Goal: Task Accomplishment & Management: Complete application form

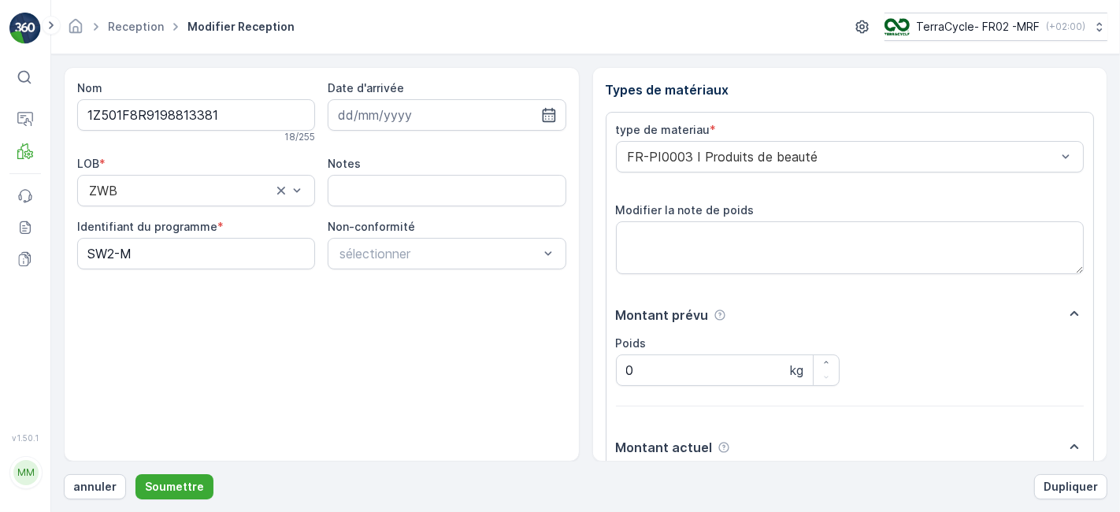
click at [135, 474] on button "Soumettre" at bounding box center [174, 486] width 78 height 25
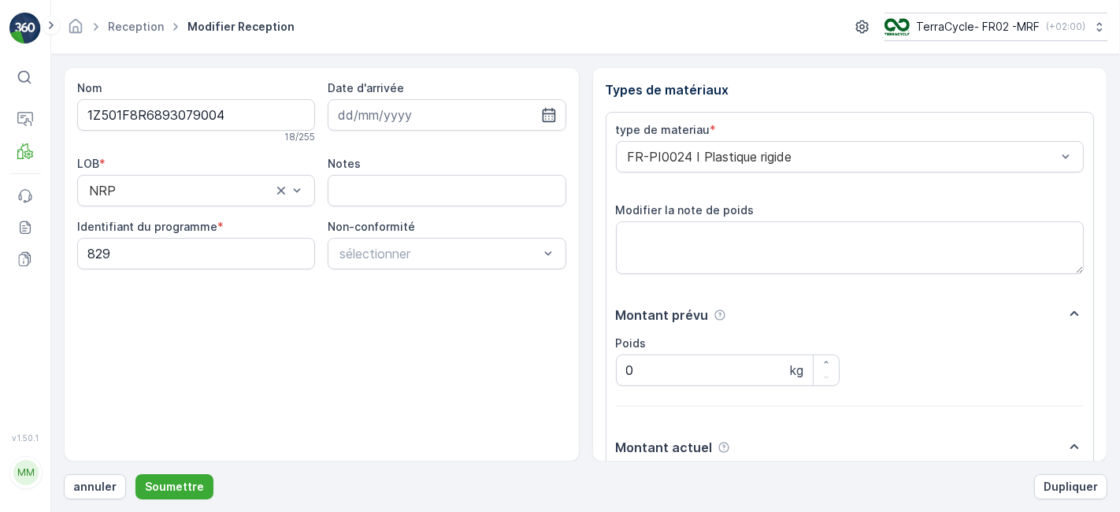
click at [135, 474] on button "Soumettre" at bounding box center [174, 486] width 78 height 25
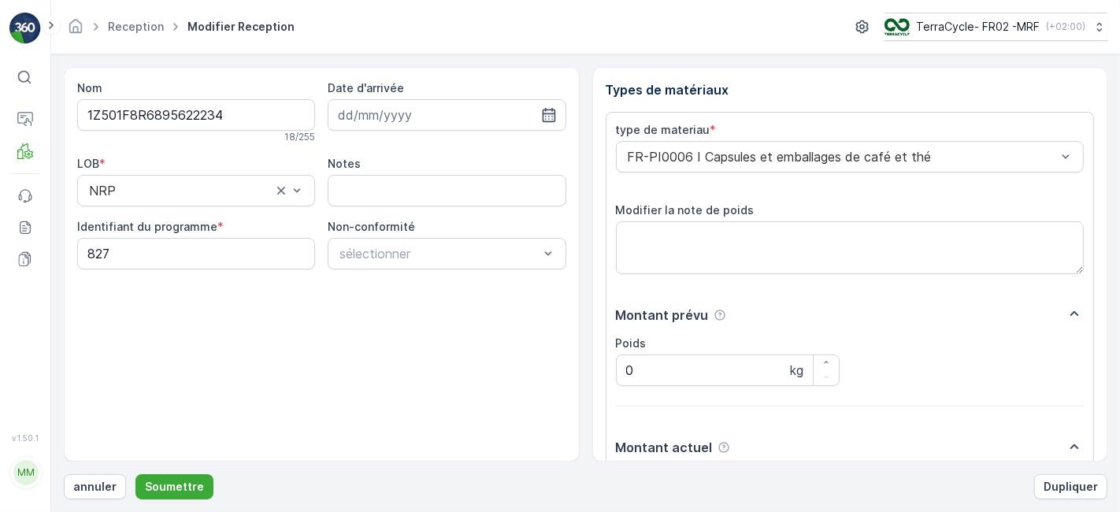
click at [135, 474] on button "Soumettre" at bounding box center [174, 486] width 78 height 25
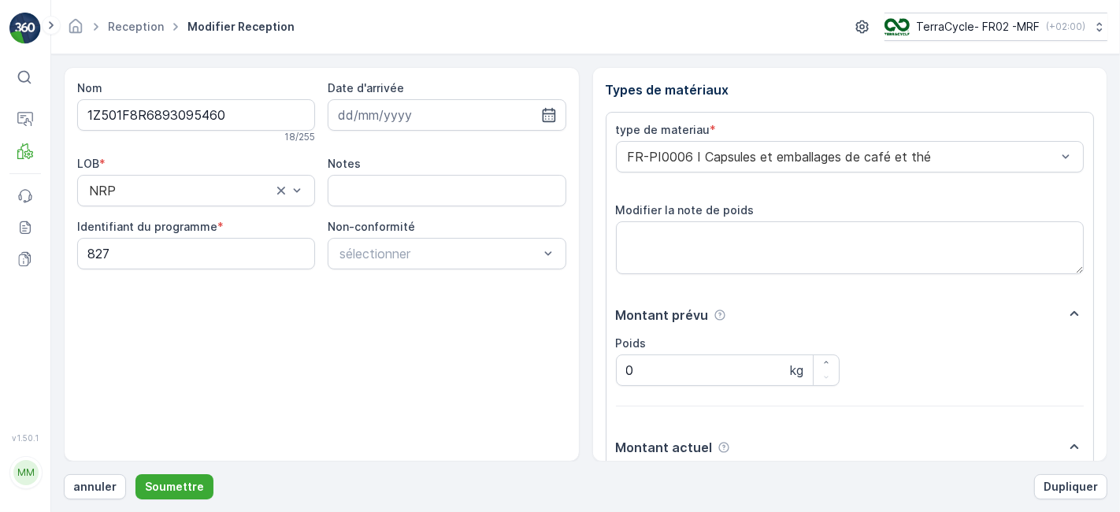
click at [135, 474] on button "Soumettre" at bounding box center [174, 486] width 78 height 25
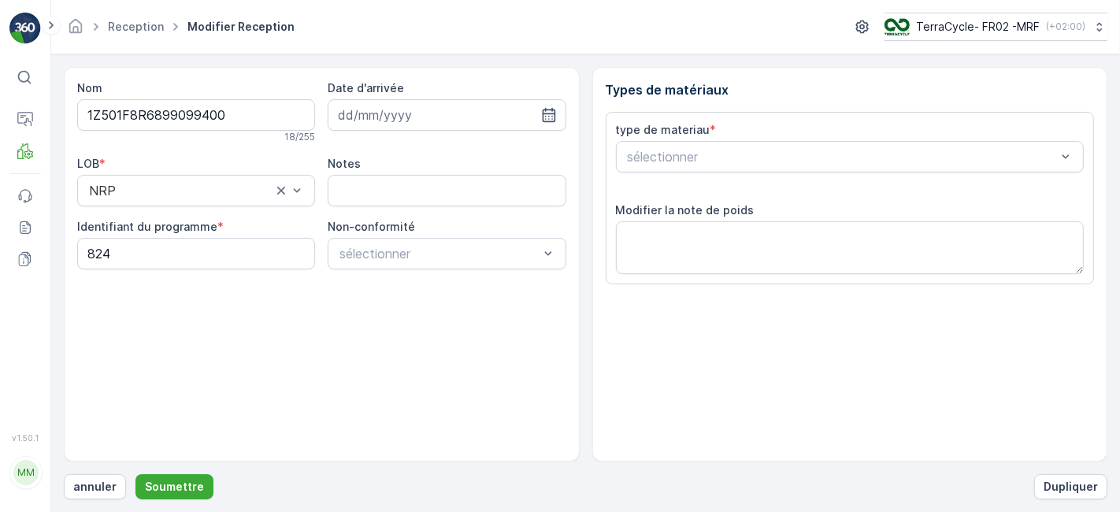
scroll to position [194, 0]
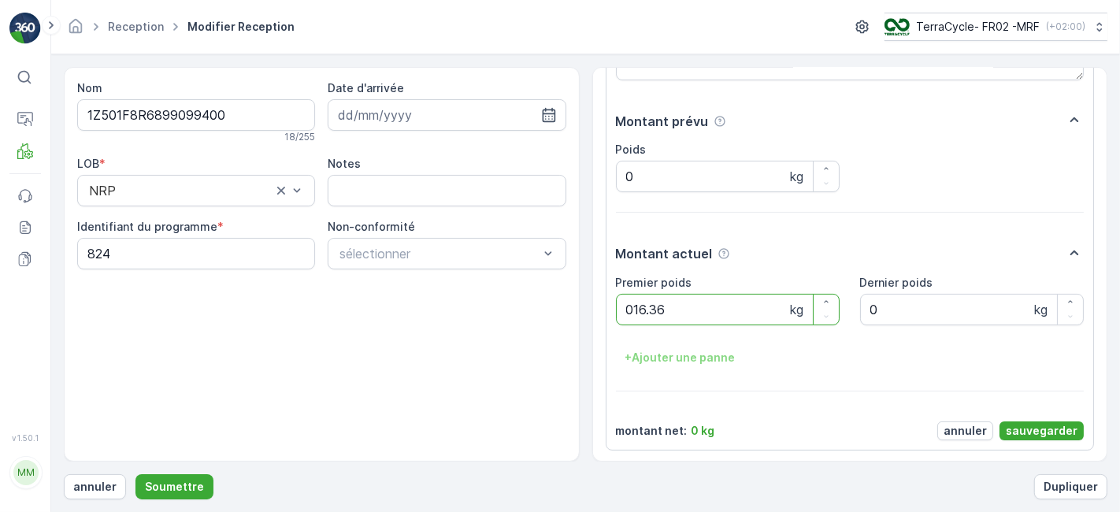
click at [135, 474] on button "Soumettre" at bounding box center [174, 486] width 78 height 25
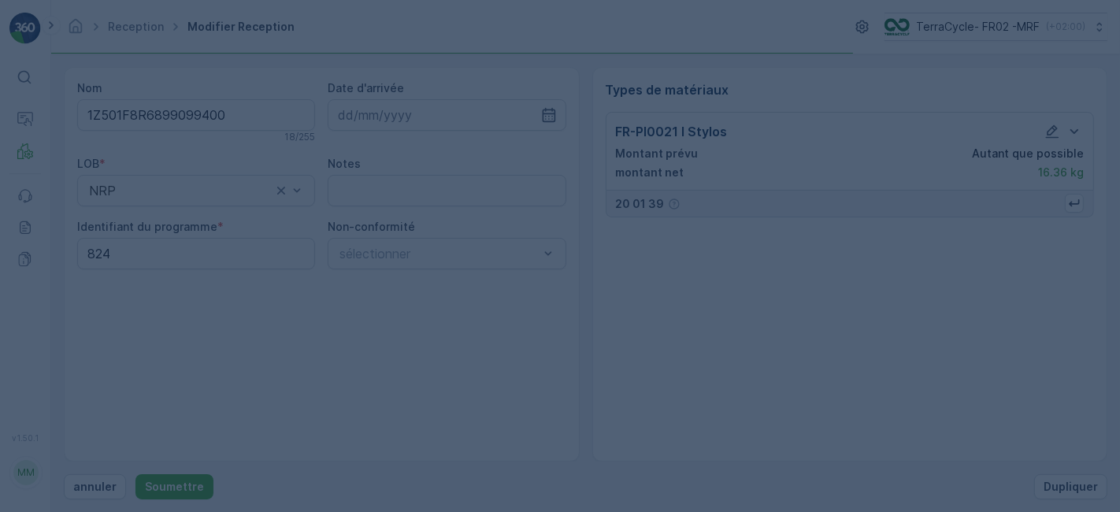
scroll to position [0, 0]
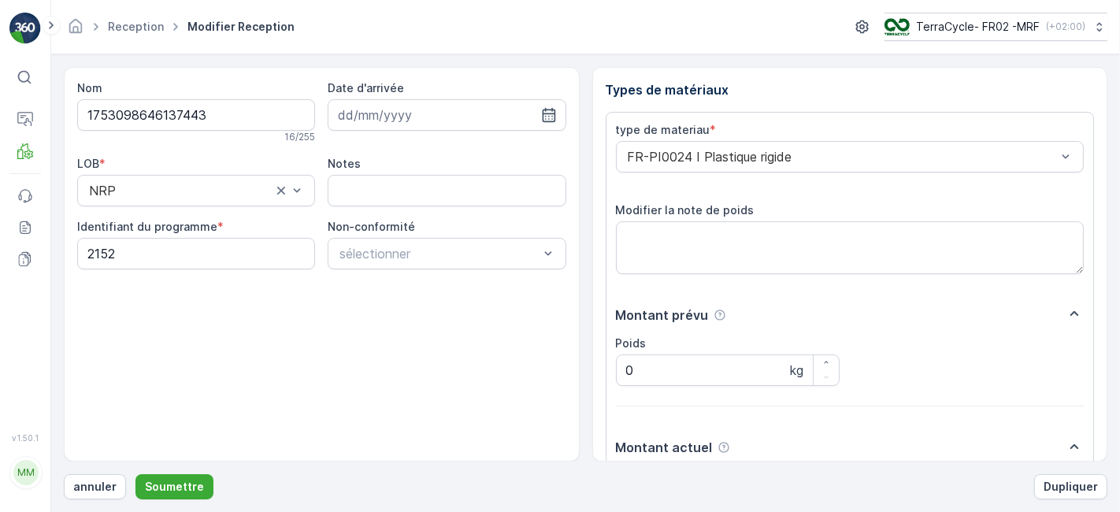
scroll to position [194, 0]
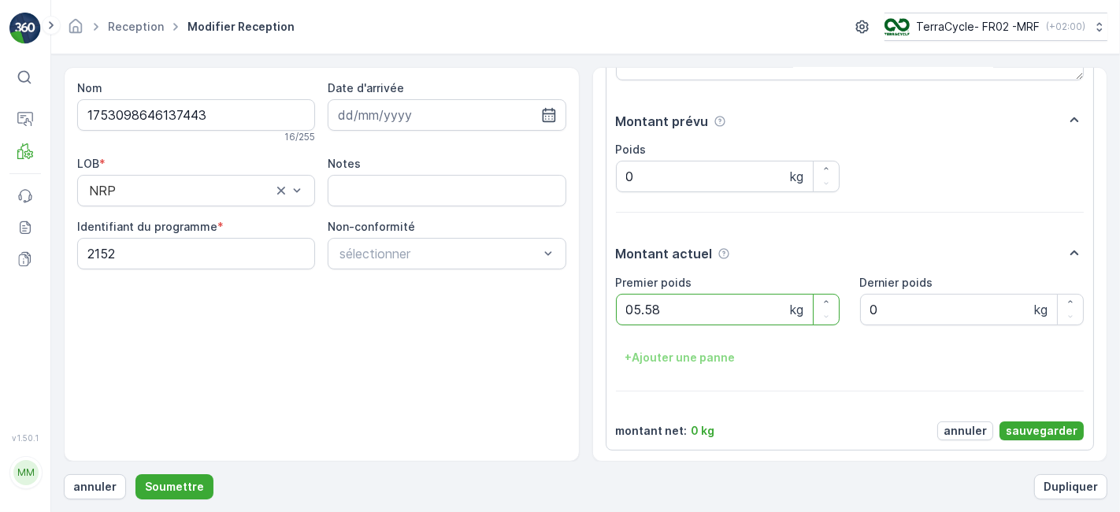
click at [135, 474] on button "Soumettre" at bounding box center [174, 486] width 78 height 25
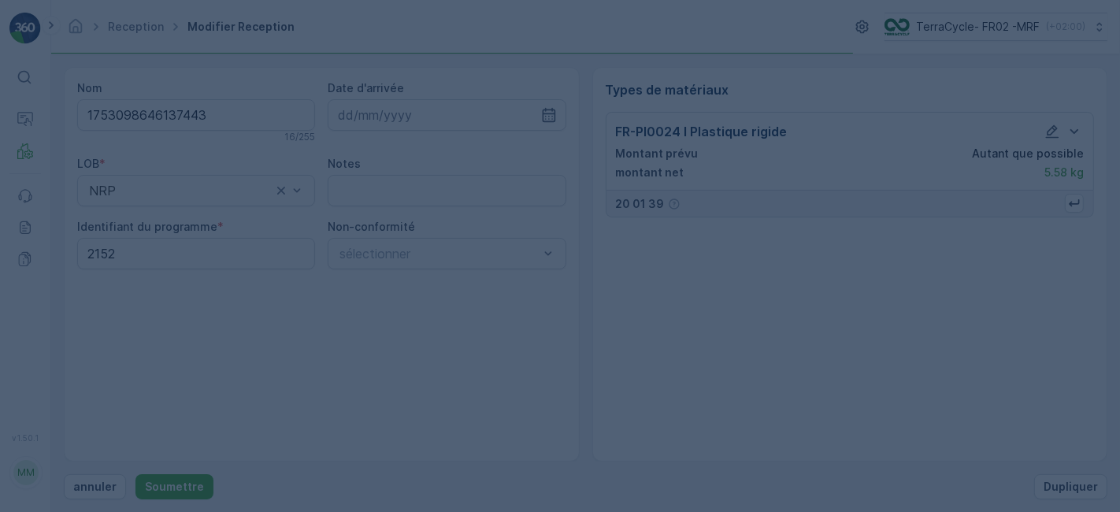
scroll to position [0, 0]
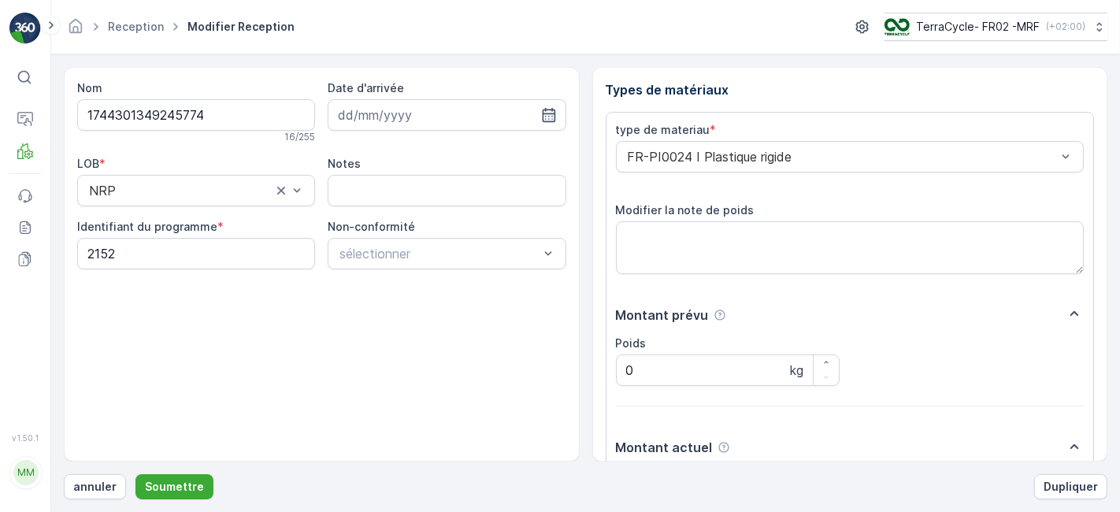
scroll to position [194, 0]
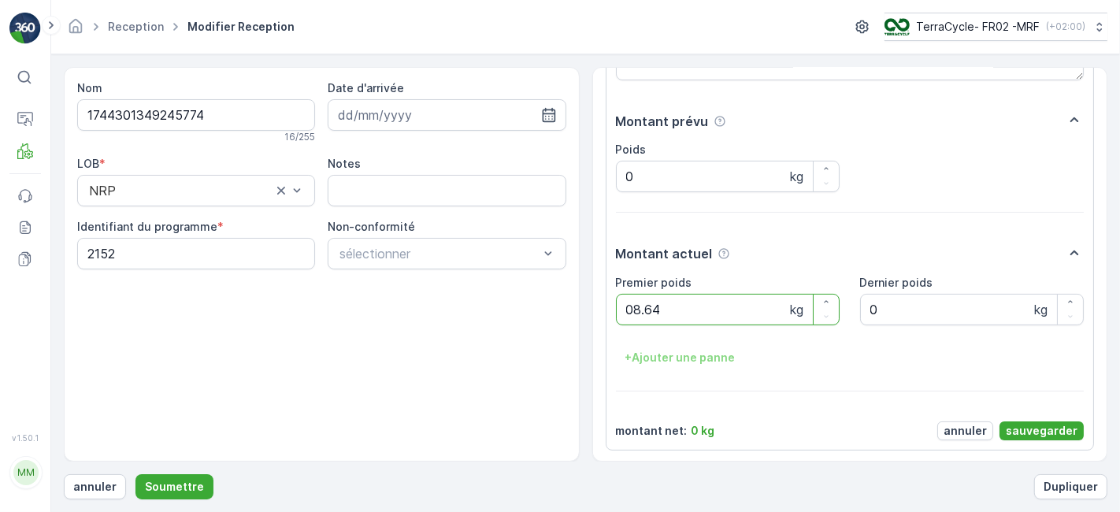
click at [135, 474] on button "Soumettre" at bounding box center [174, 486] width 78 height 25
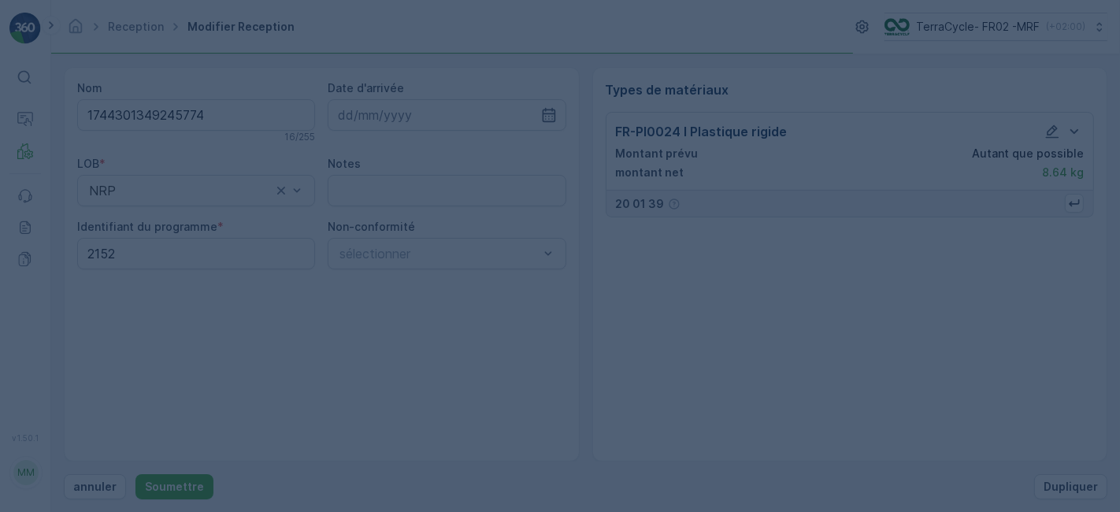
scroll to position [0, 0]
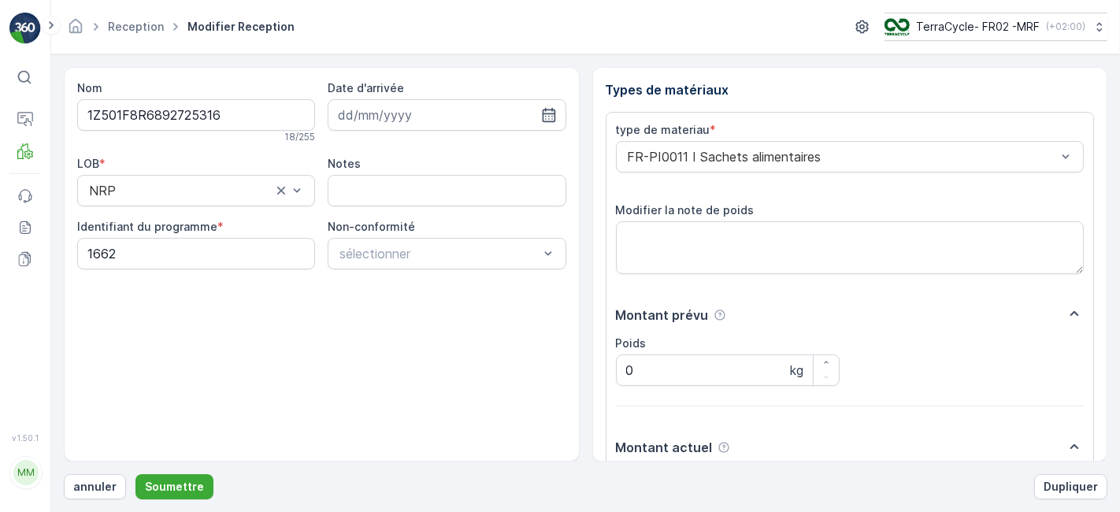
click at [135, 474] on button "Soumettre" at bounding box center [174, 486] width 78 height 25
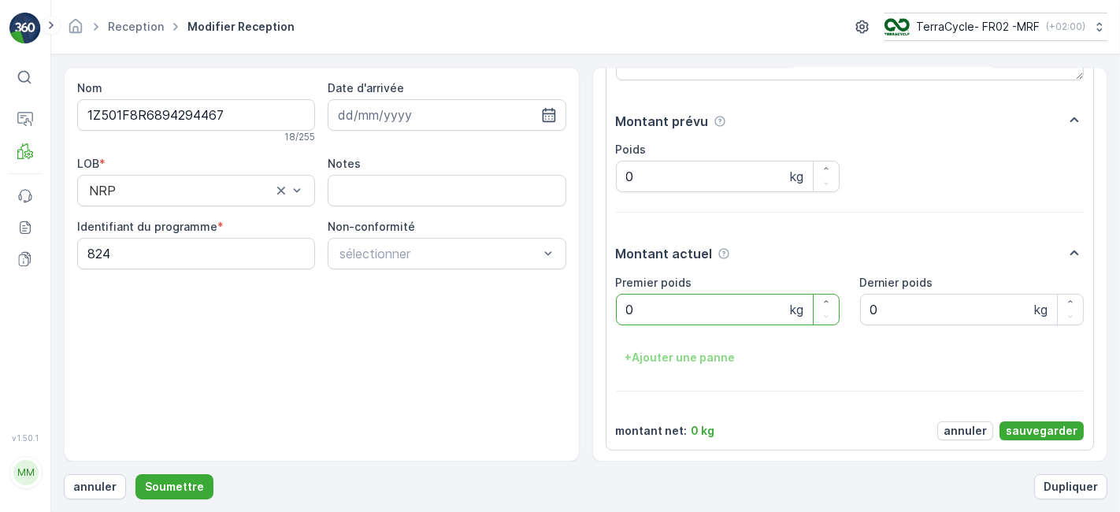
click at [893, 221] on div "type de materiau * FR-PI0021 I Stylos Modifier la note de poids Montant prévu P…" at bounding box center [850, 184] width 469 height 512
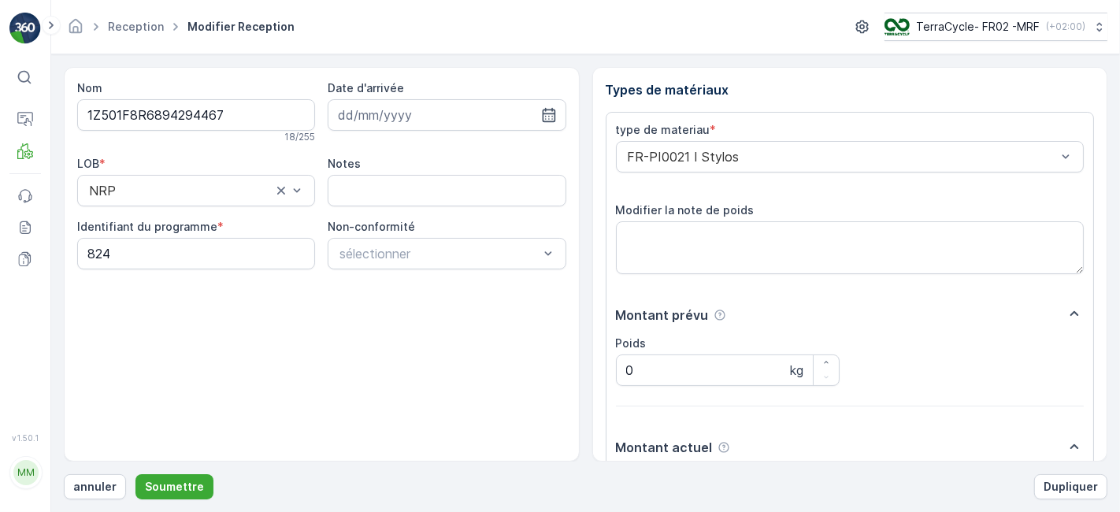
scroll to position [17, 0]
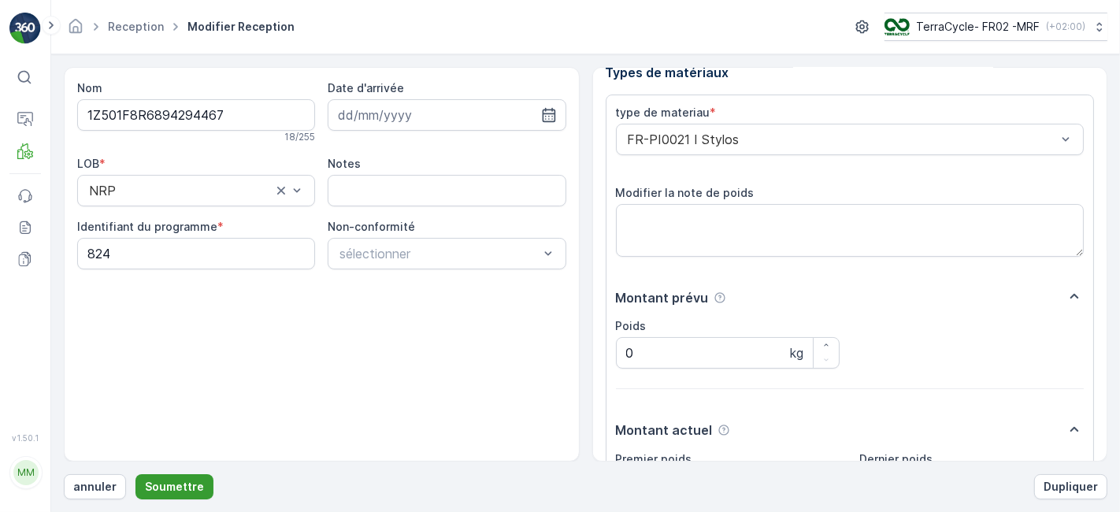
click at [175, 480] on p "Soumettre" at bounding box center [174, 487] width 59 height 16
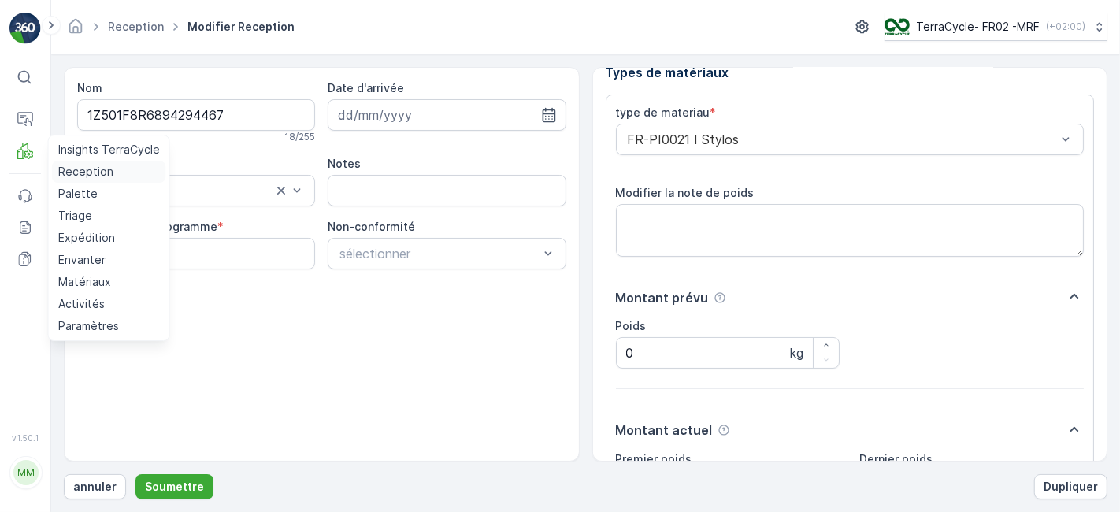
click at [84, 179] on p "Reception" at bounding box center [85, 172] width 55 height 16
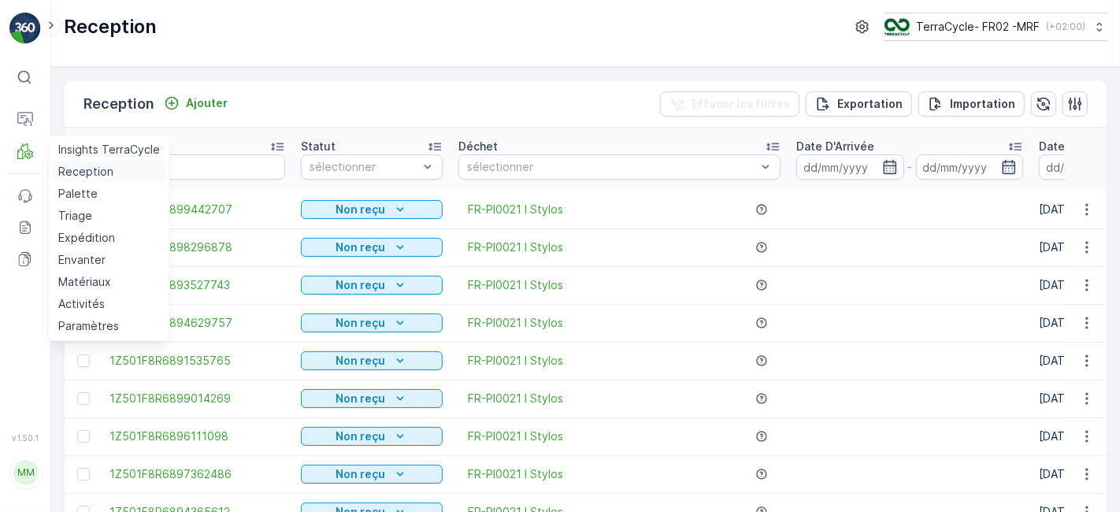
click at [52, 161] on link "Reception" at bounding box center [109, 172] width 114 height 22
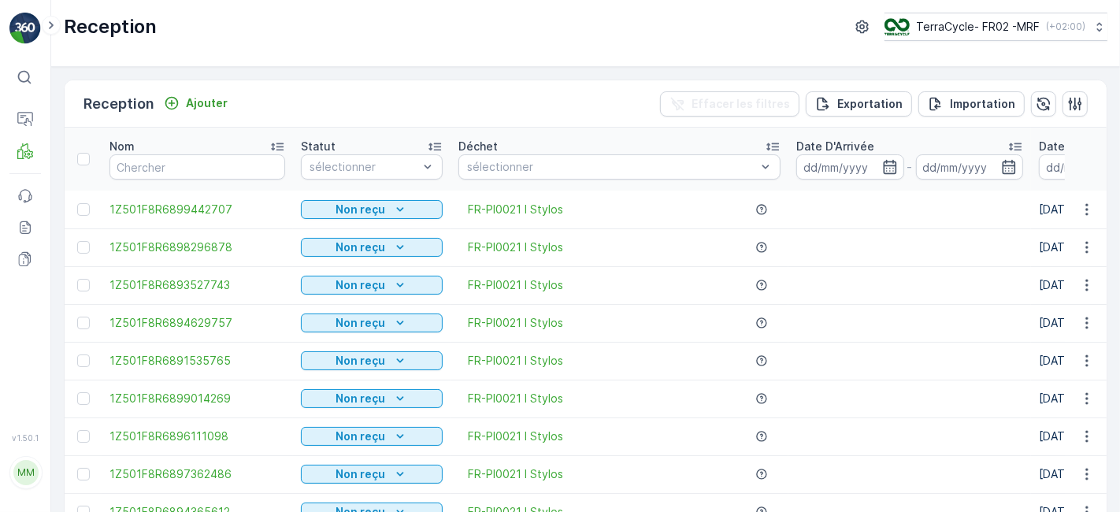
click at [611, 277] on div "FR-PI0021 I Stylos" at bounding box center [619, 285] width 322 height 16
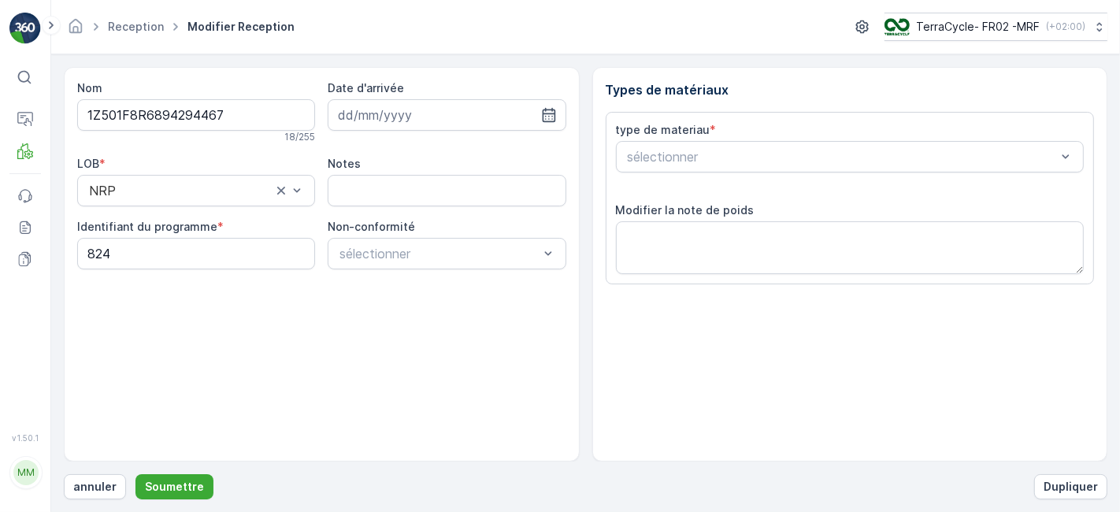
scroll to position [194, 0]
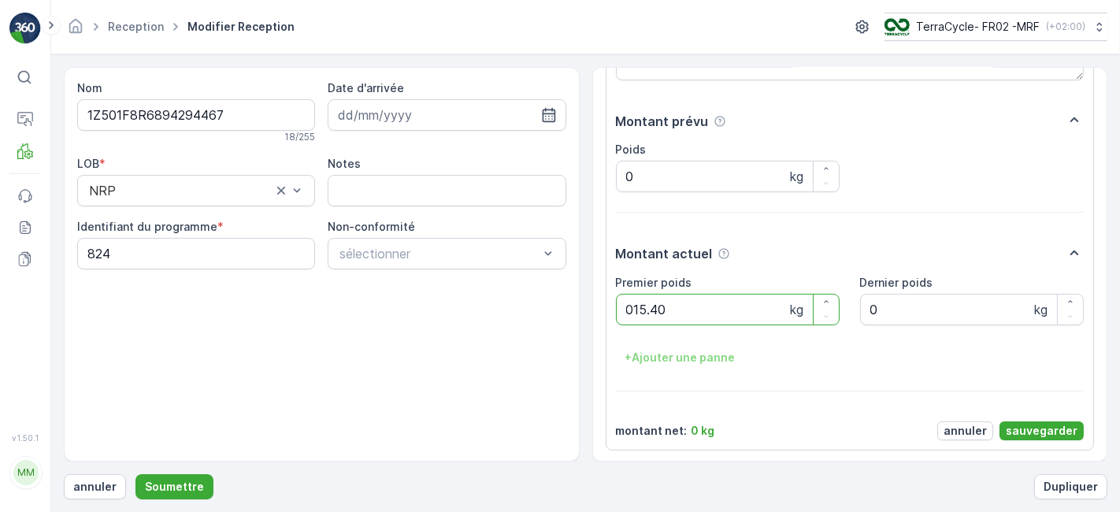
click at [135, 474] on button "Soumettre" at bounding box center [174, 486] width 78 height 25
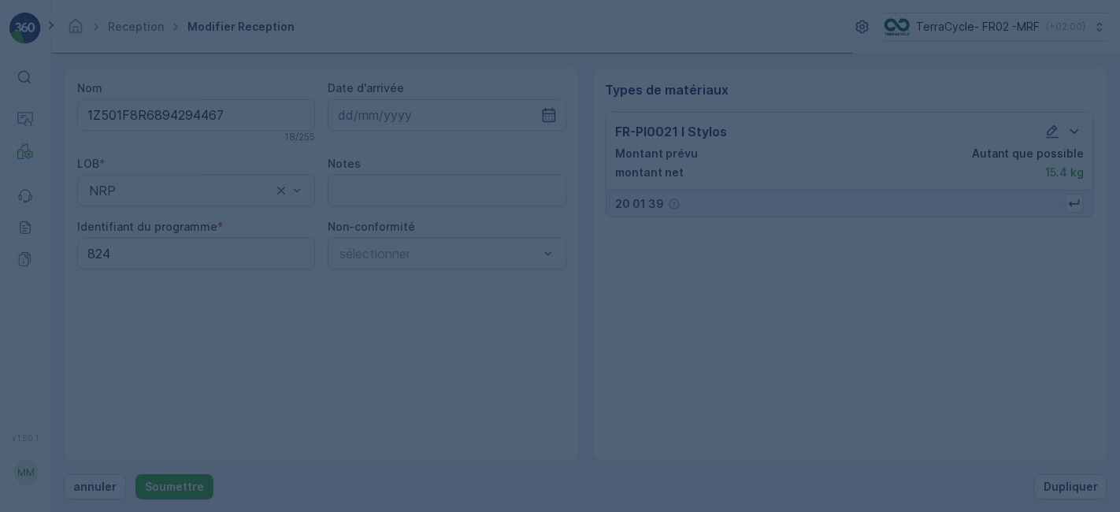
scroll to position [0, 0]
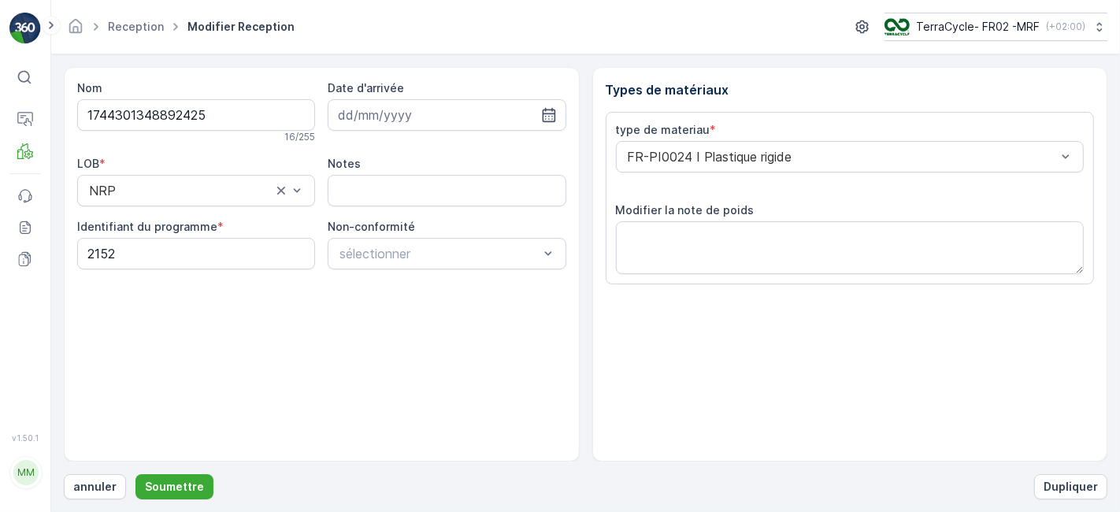
scroll to position [194, 0]
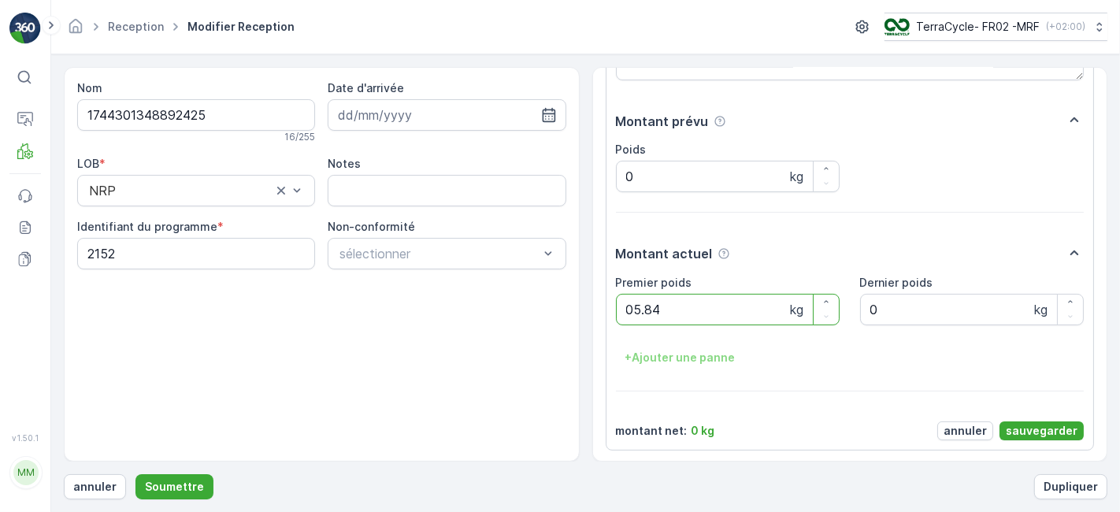
click at [135, 474] on button "Soumettre" at bounding box center [174, 486] width 78 height 25
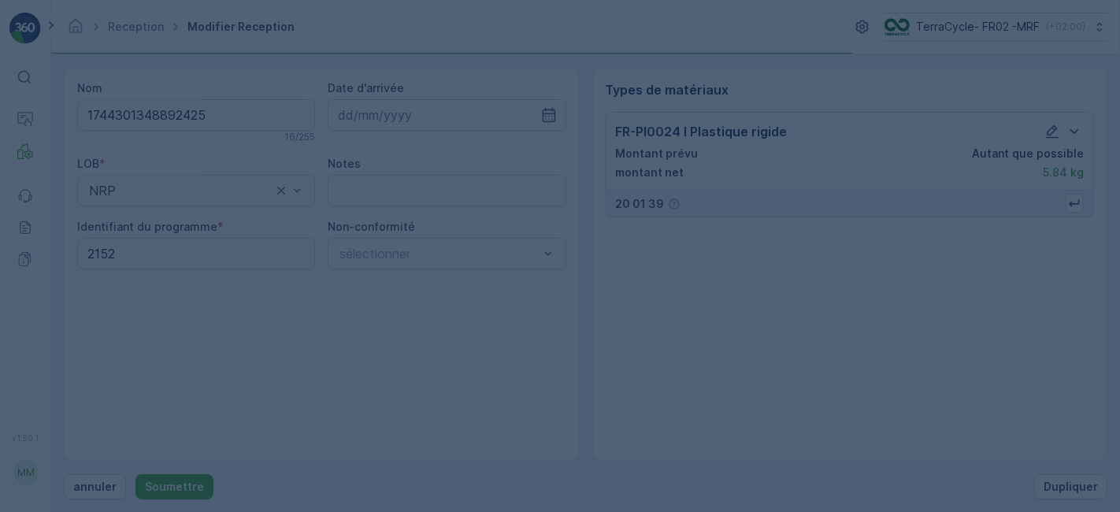
scroll to position [0, 0]
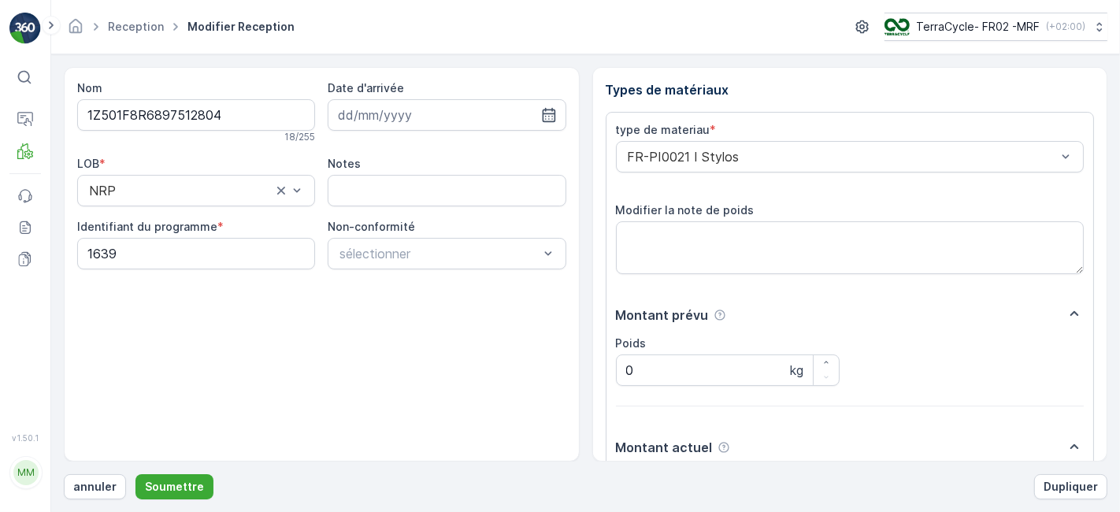
scroll to position [194, 0]
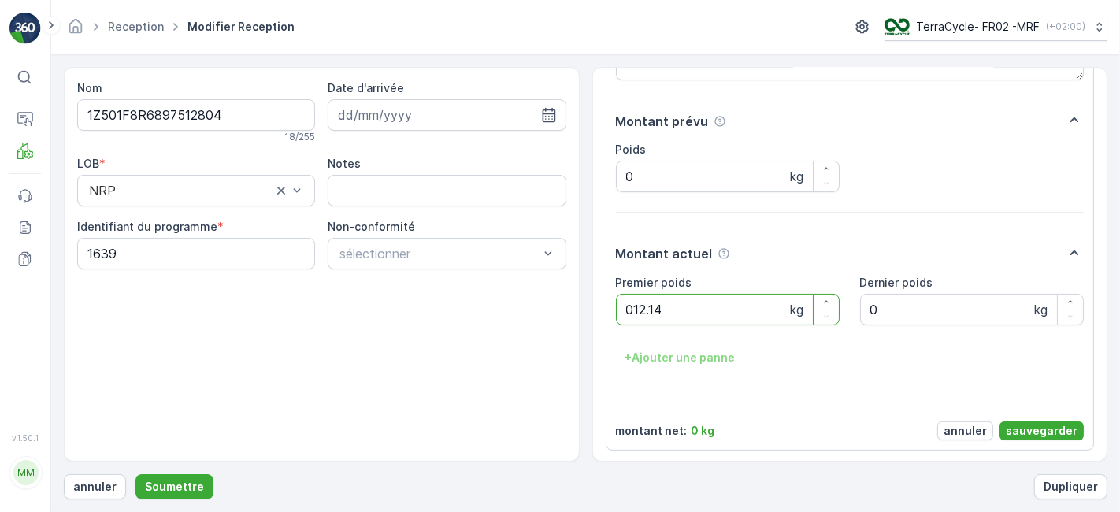
click at [135, 474] on button "Soumettre" at bounding box center [174, 486] width 78 height 25
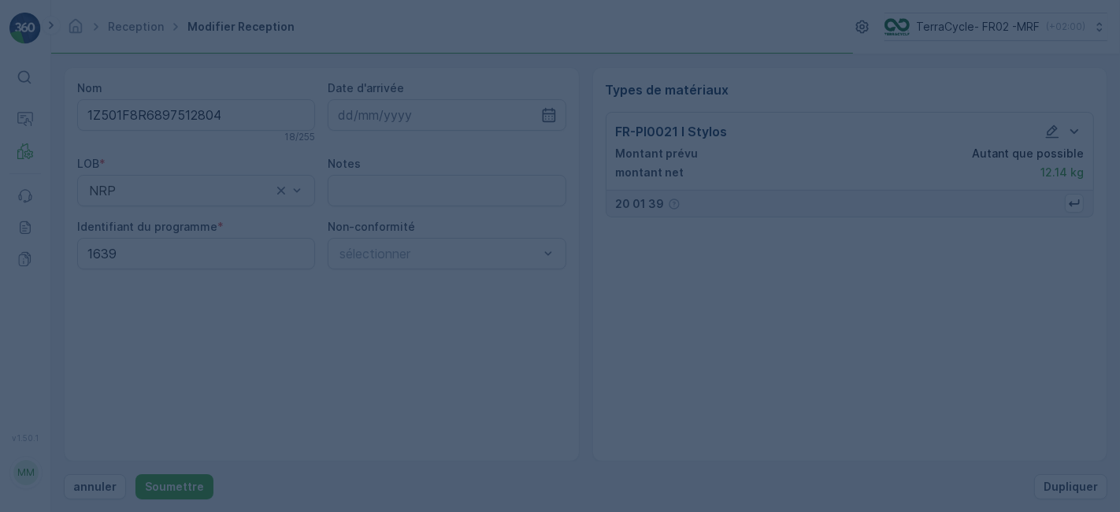
scroll to position [0, 0]
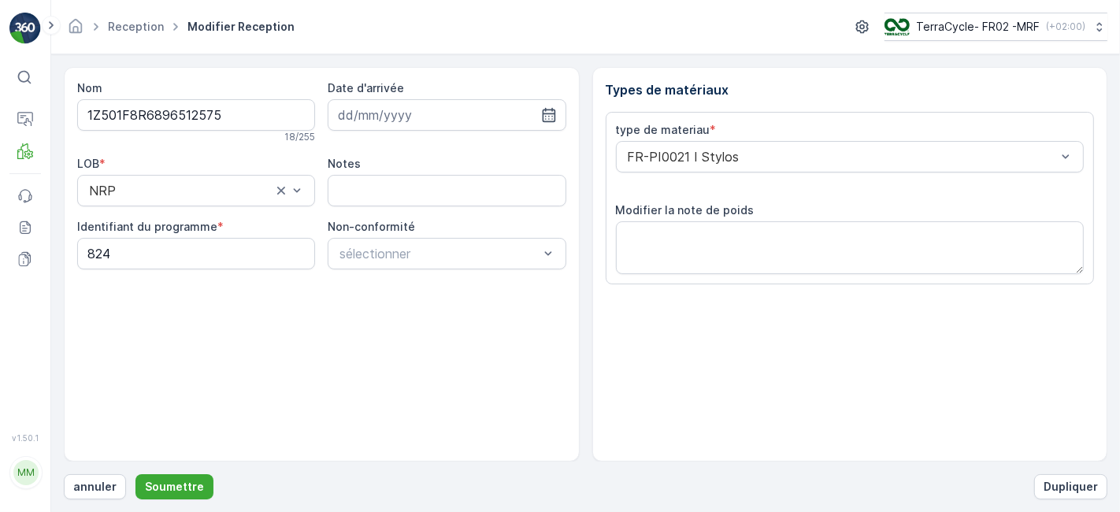
scroll to position [194, 0]
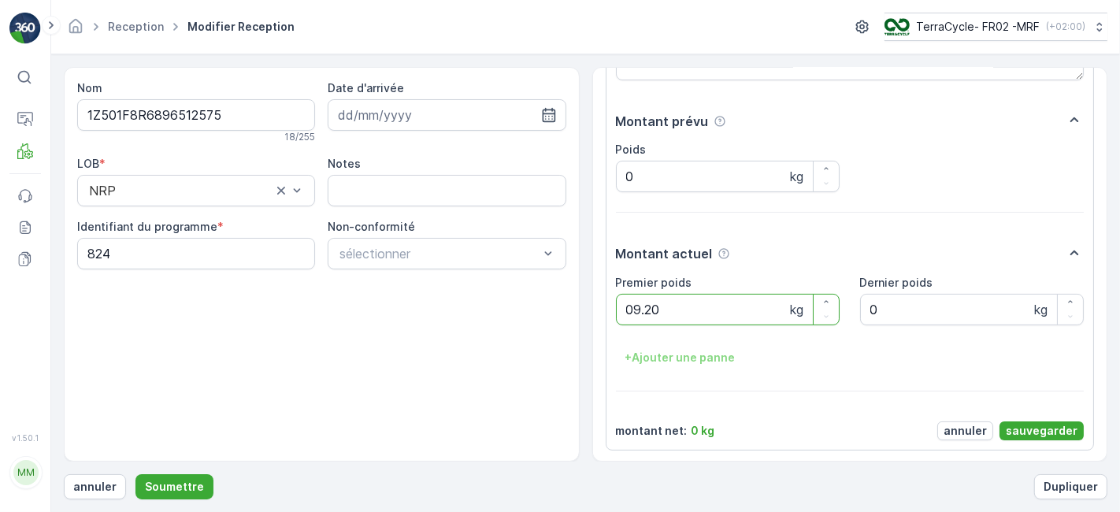
click at [135, 474] on button "Soumettre" at bounding box center [174, 486] width 78 height 25
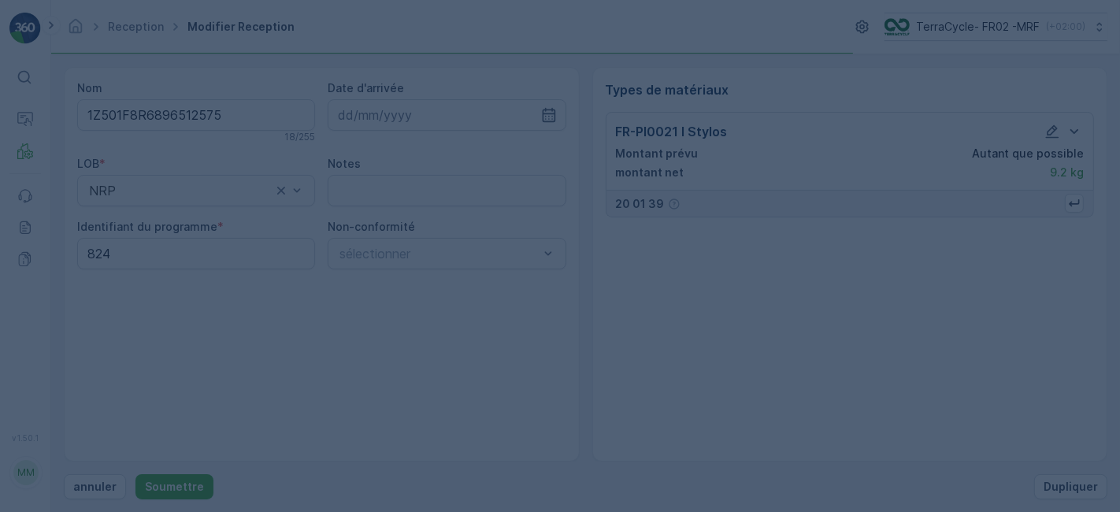
scroll to position [0, 0]
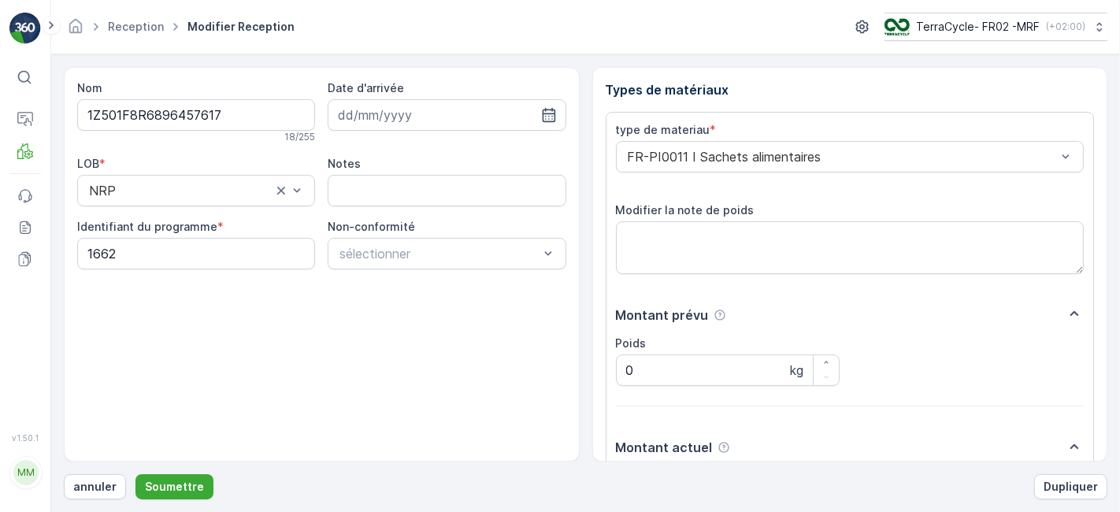
scroll to position [194, 0]
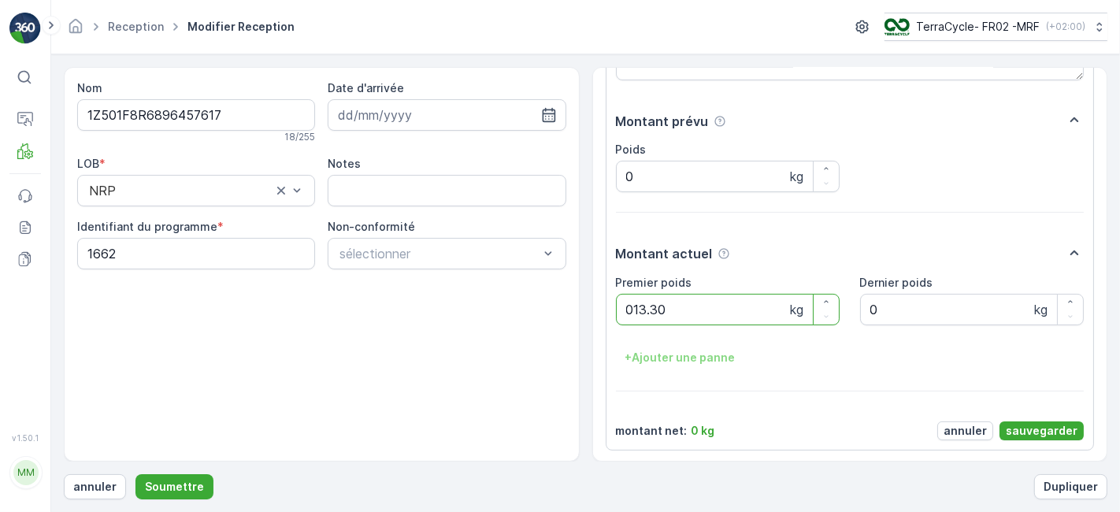
click at [135, 474] on button "Soumettre" at bounding box center [174, 486] width 78 height 25
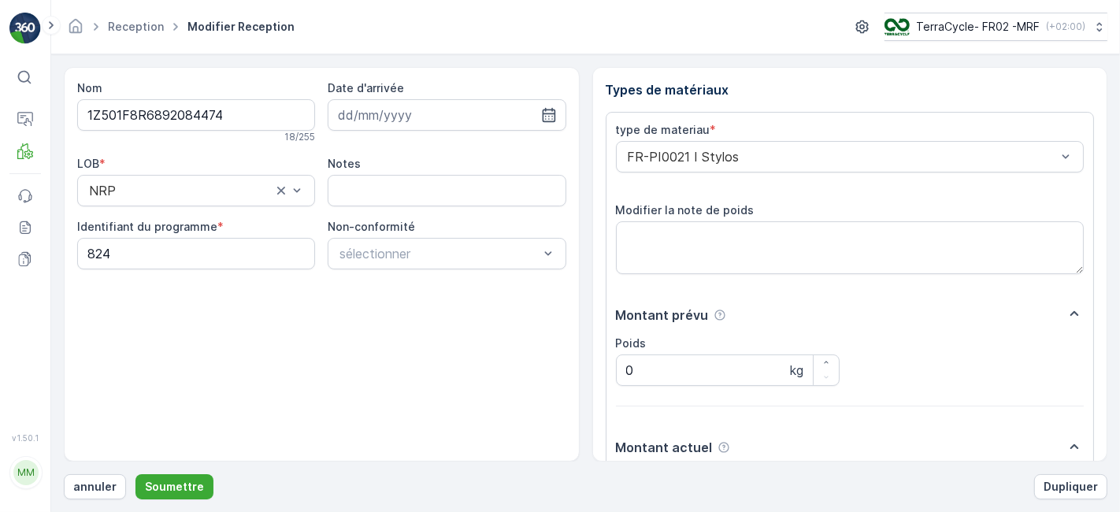
click at [135, 474] on button "Soumettre" at bounding box center [174, 486] width 78 height 25
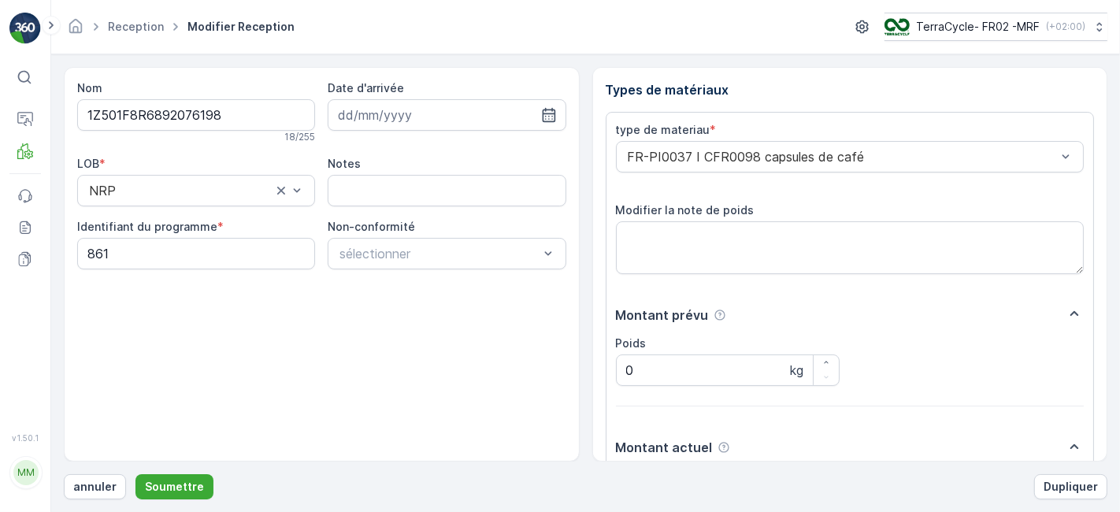
click at [135, 474] on button "Soumettre" at bounding box center [174, 486] width 78 height 25
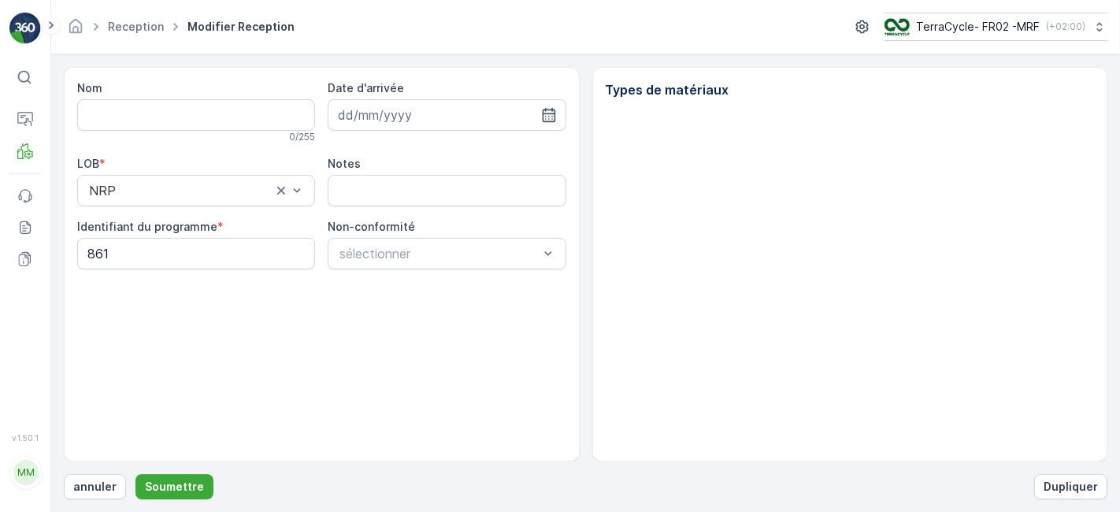
type input "1Z501F8R6899923572"
type input "[DATE]"
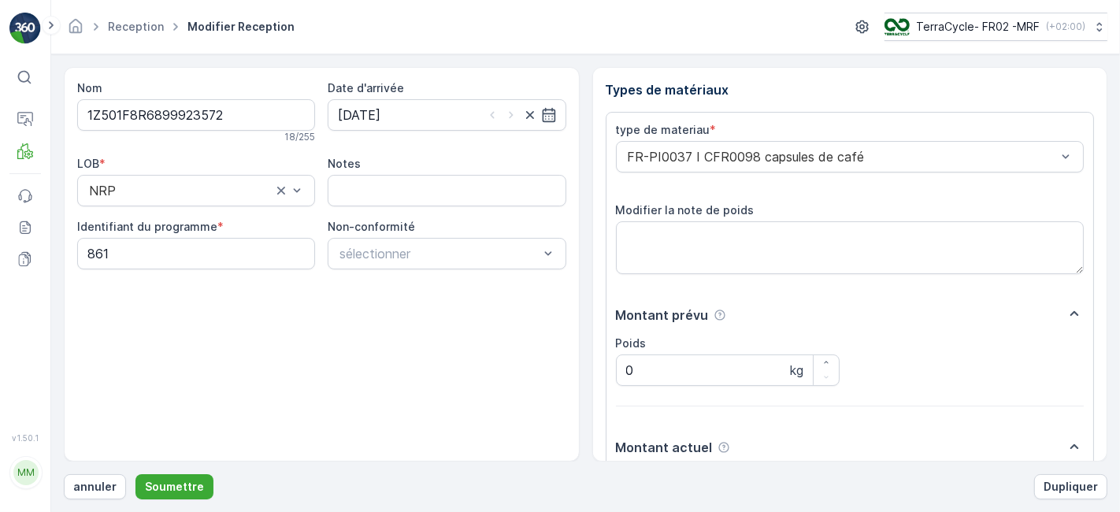
scroll to position [194, 0]
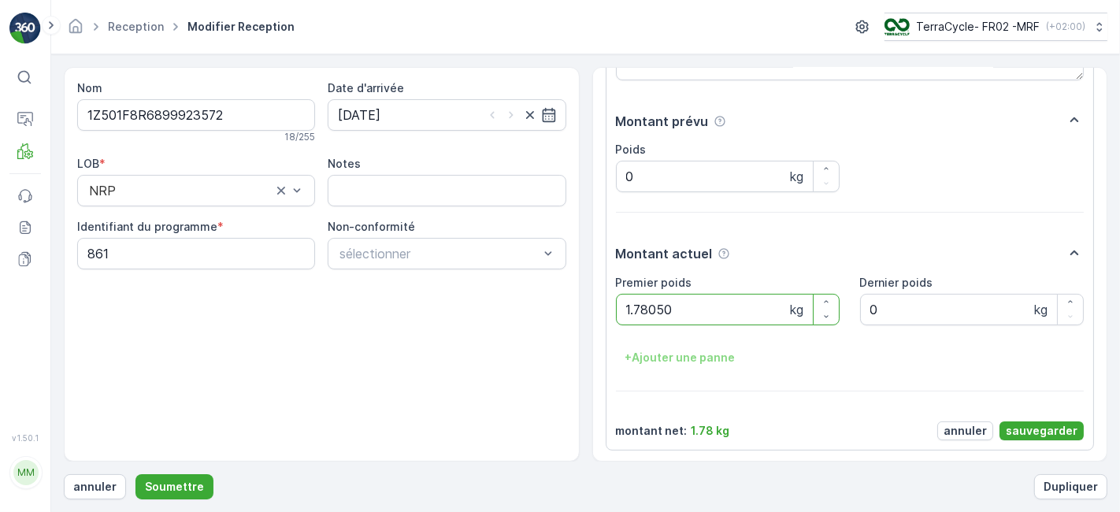
click at [135, 474] on button "Soumettre" at bounding box center [174, 486] width 78 height 25
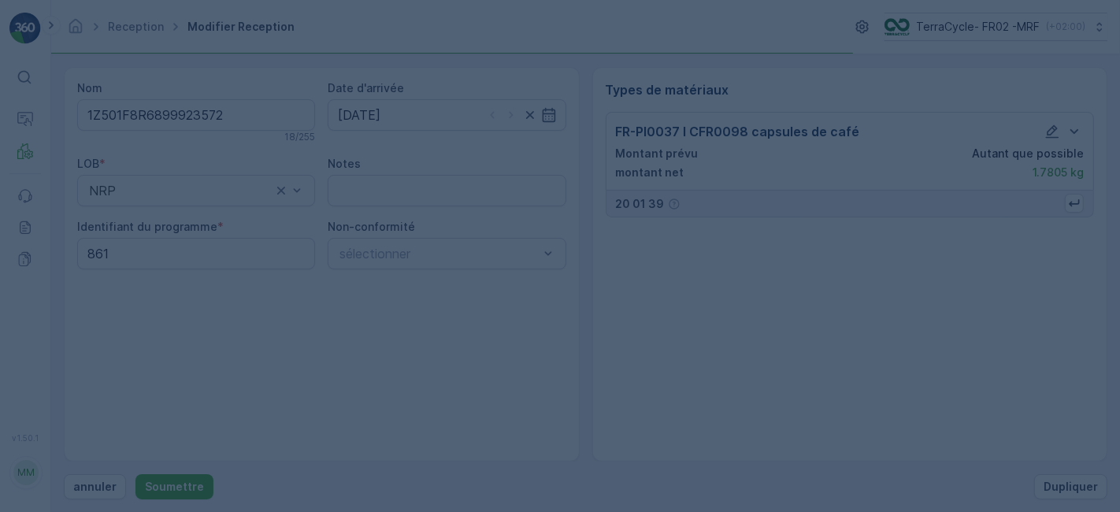
scroll to position [0, 0]
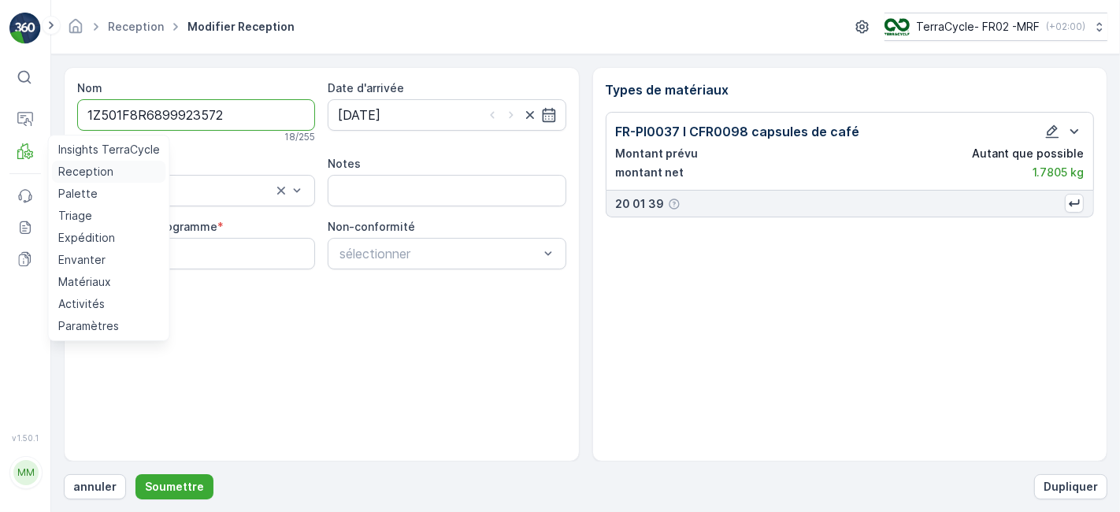
click at [73, 164] on p "Reception" at bounding box center [85, 172] width 55 height 16
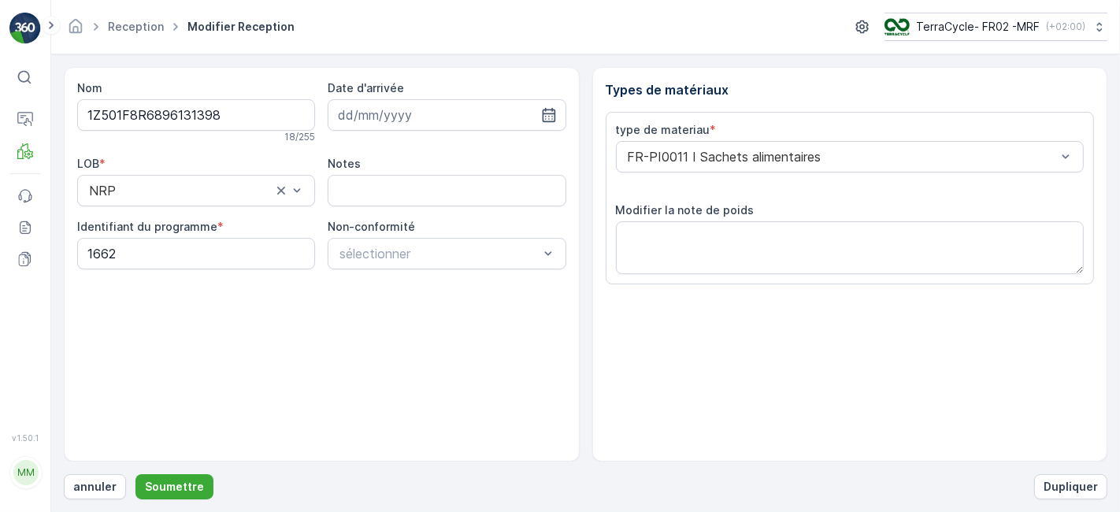
scroll to position [194, 0]
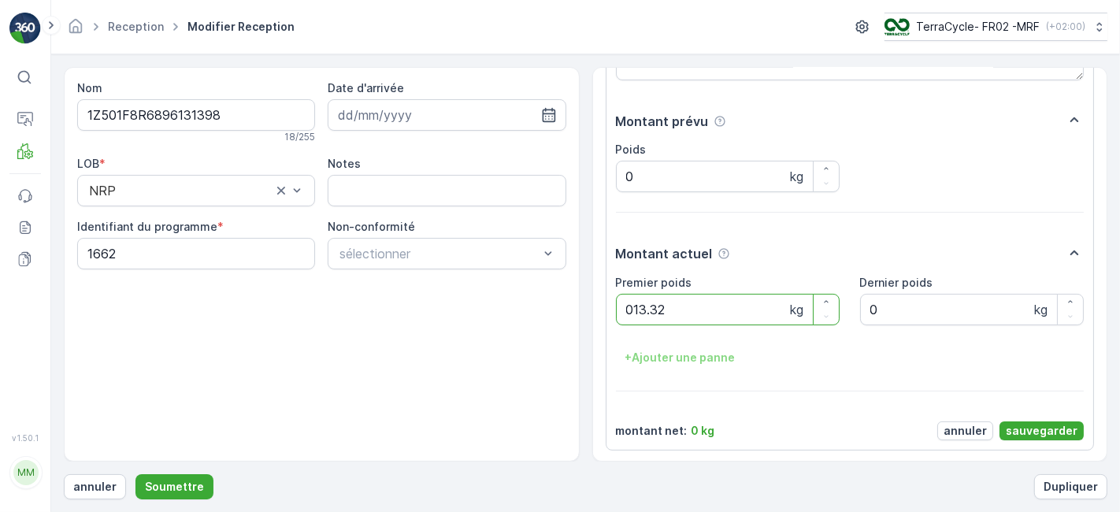
click at [135, 474] on button "Soumettre" at bounding box center [174, 486] width 78 height 25
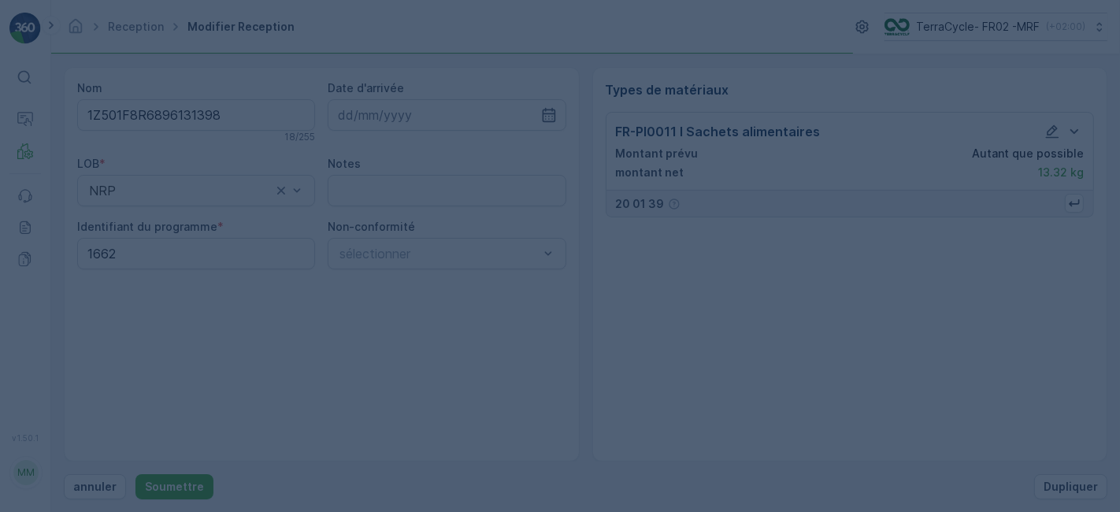
scroll to position [0, 0]
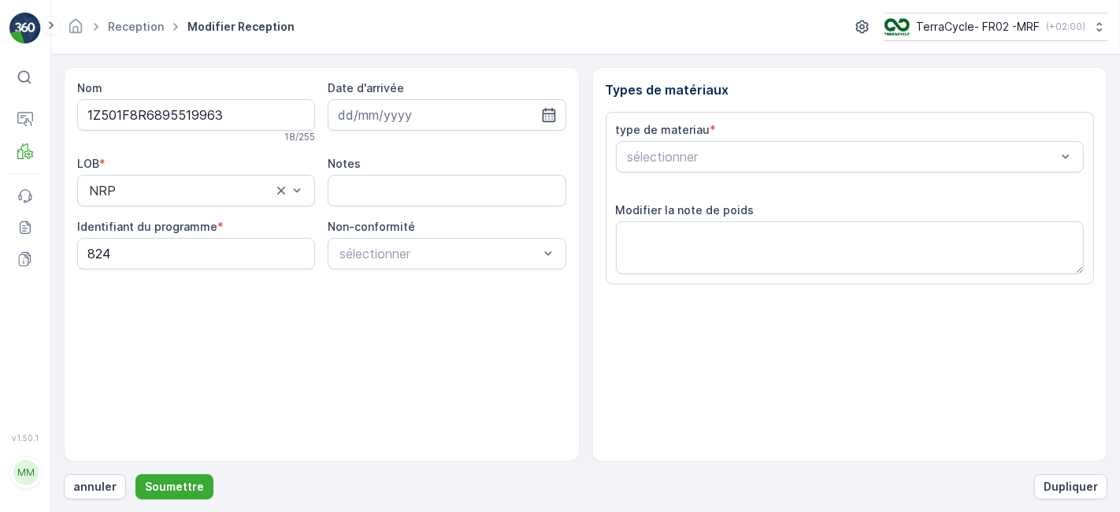
scroll to position [194, 0]
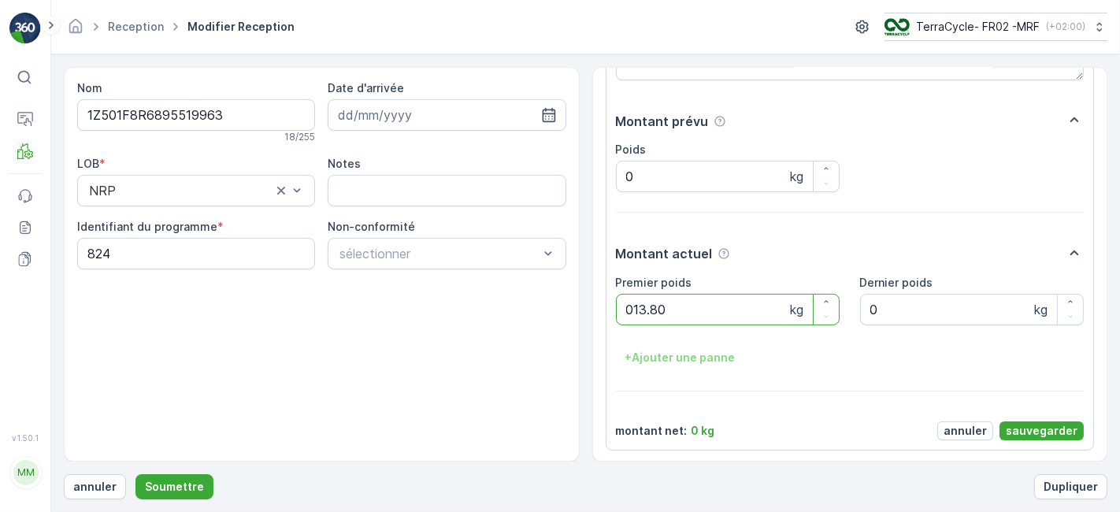
click at [135, 474] on button "Soumettre" at bounding box center [174, 486] width 78 height 25
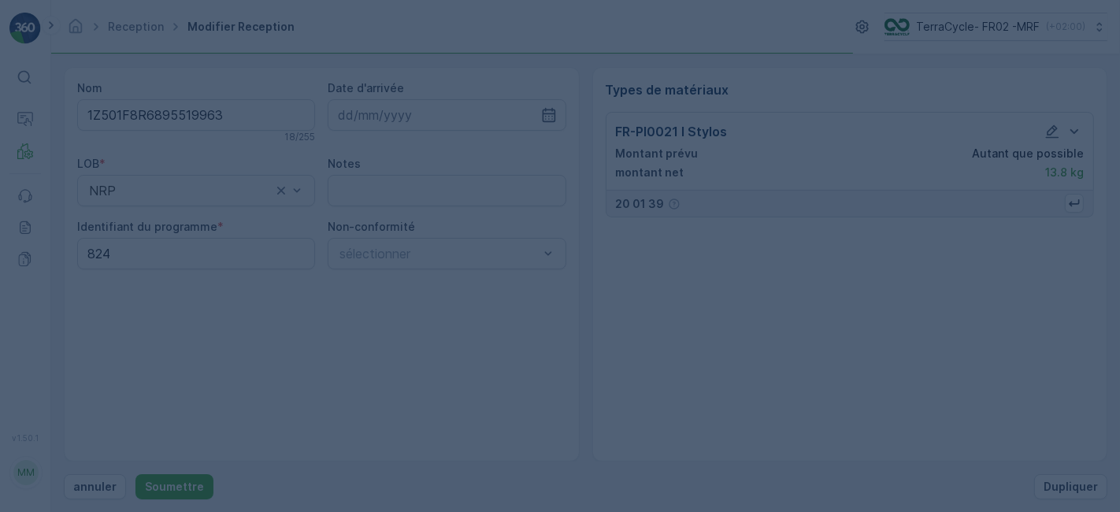
scroll to position [0, 0]
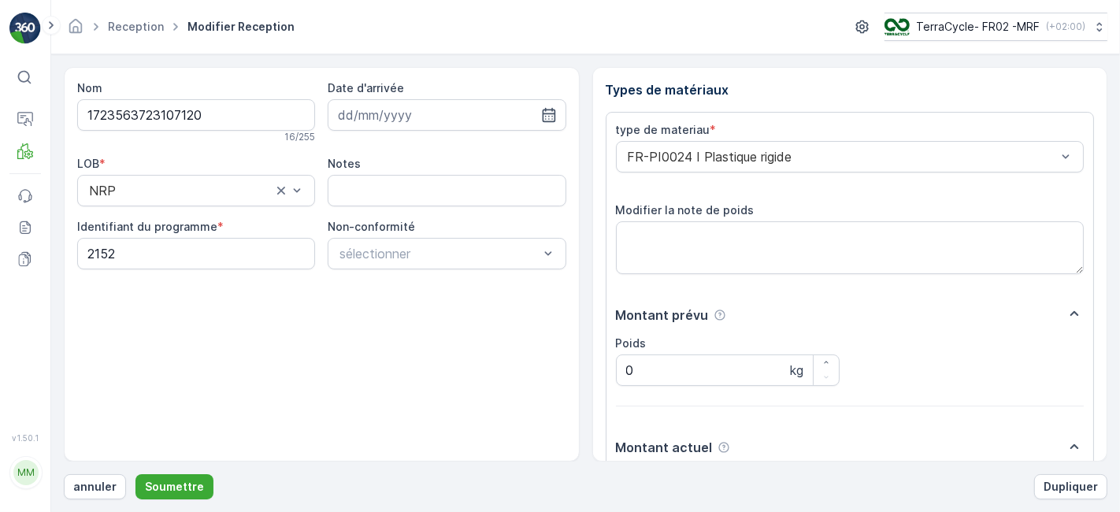
scroll to position [194, 0]
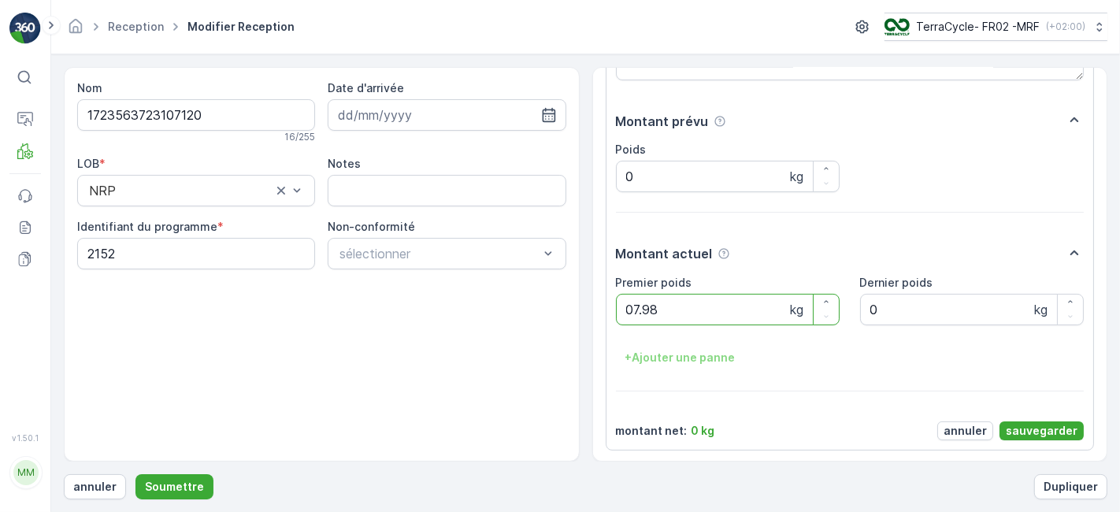
click at [135, 474] on button "Soumettre" at bounding box center [174, 486] width 78 height 25
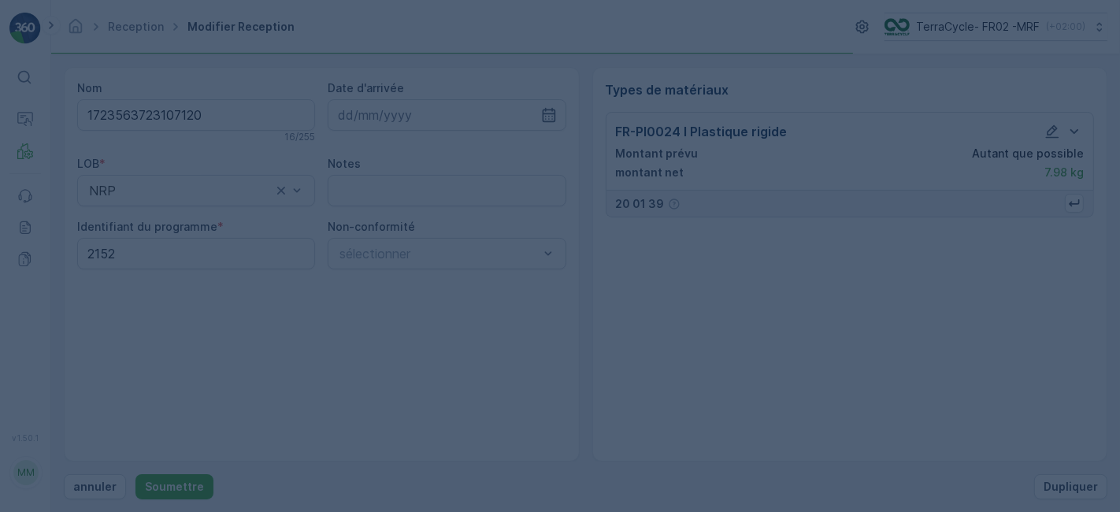
scroll to position [0, 0]
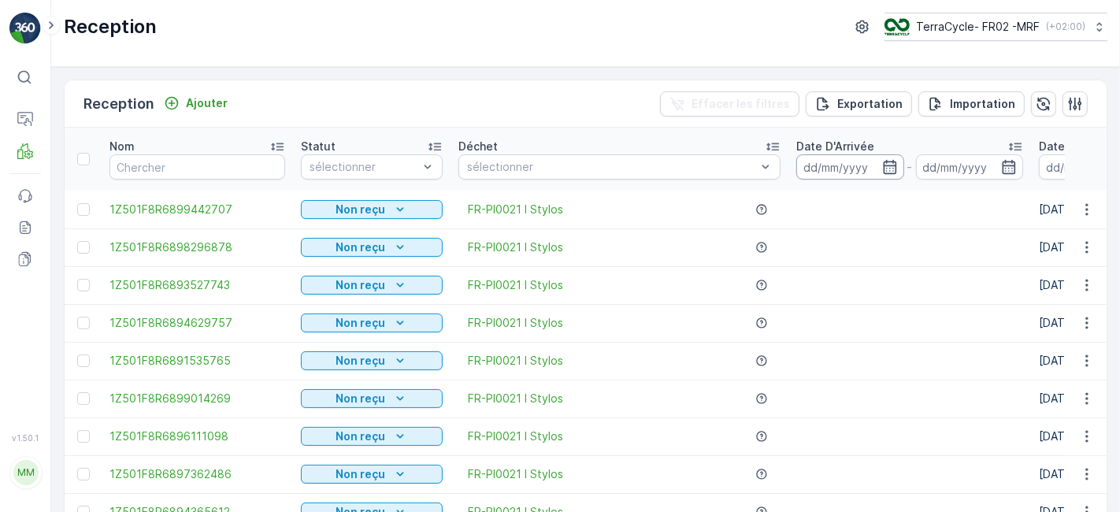
click at [828, 167] on input at bounding box center [850, 166] width 108 height 25
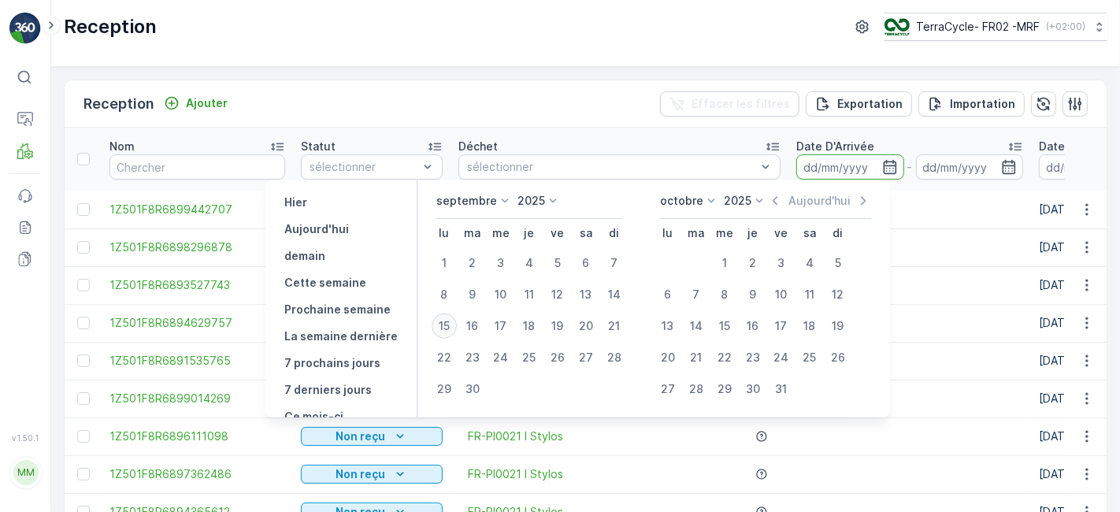
click at [442, 332] on div "15" at bounding box center [444, 325] width 25 height 25
type input "[DATE]"
click at [442, 332] on div "15" at bounding box center [444, 325] width 25 height 25
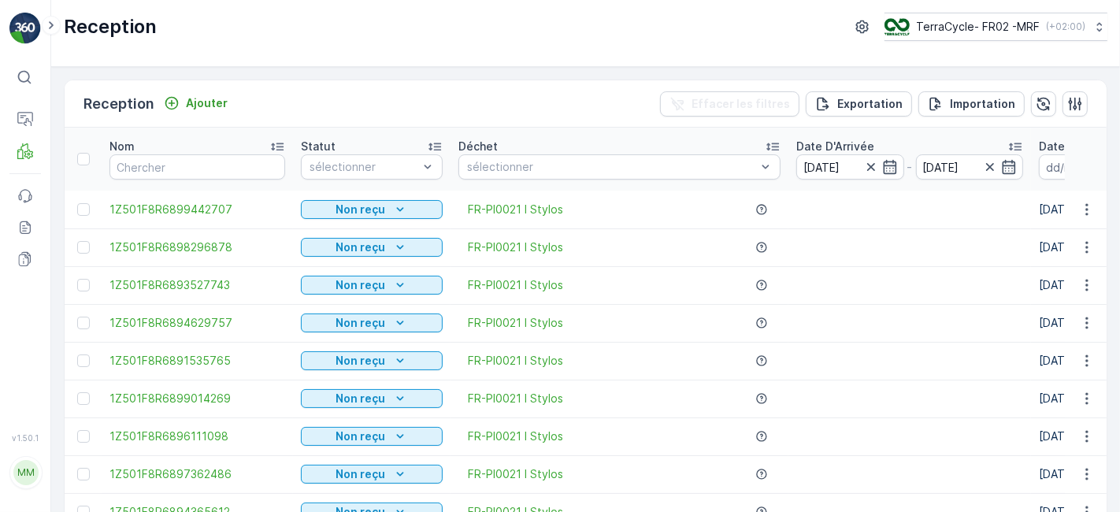
type input "[DATE]"
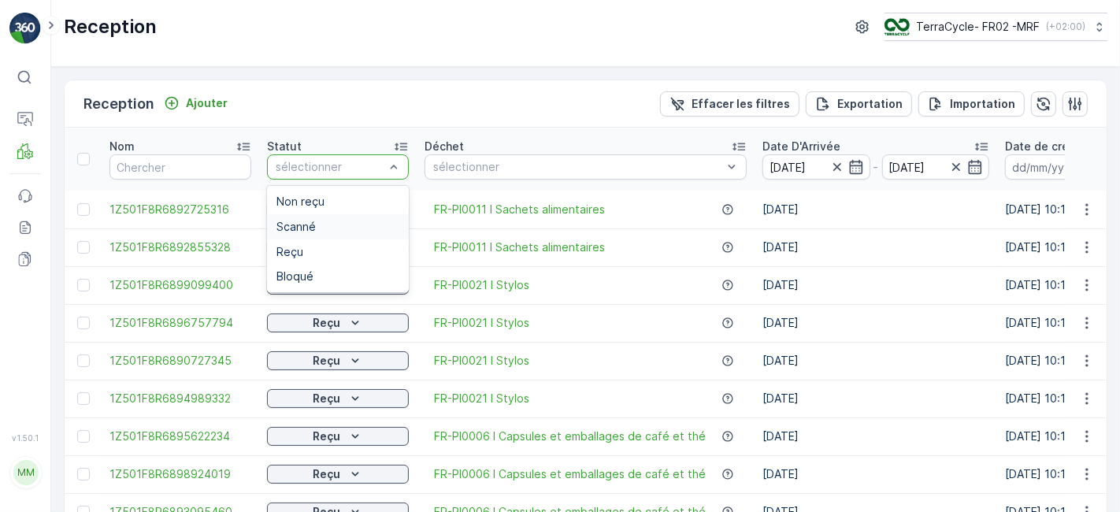
click at [350, 221] on div "Scanné" at bounding box center [337, 227] width 123 height 13
